Goal: Task Accomplishment & Management: Complete application form

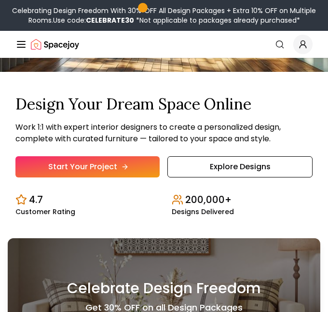
click at [111, 174] on link "Start Your Project" at bounding box center [87, 166] width 144 height 21
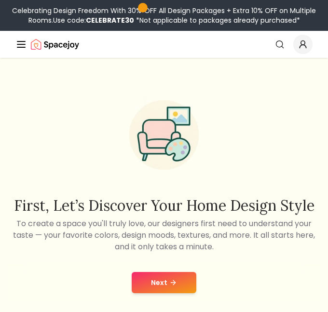
click at [159, 284] on button "Next" at bounding box center [164, 282] width 65 height 21
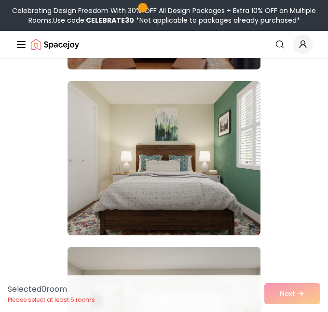
scroll to position [924, 0]
